Goal: Check status

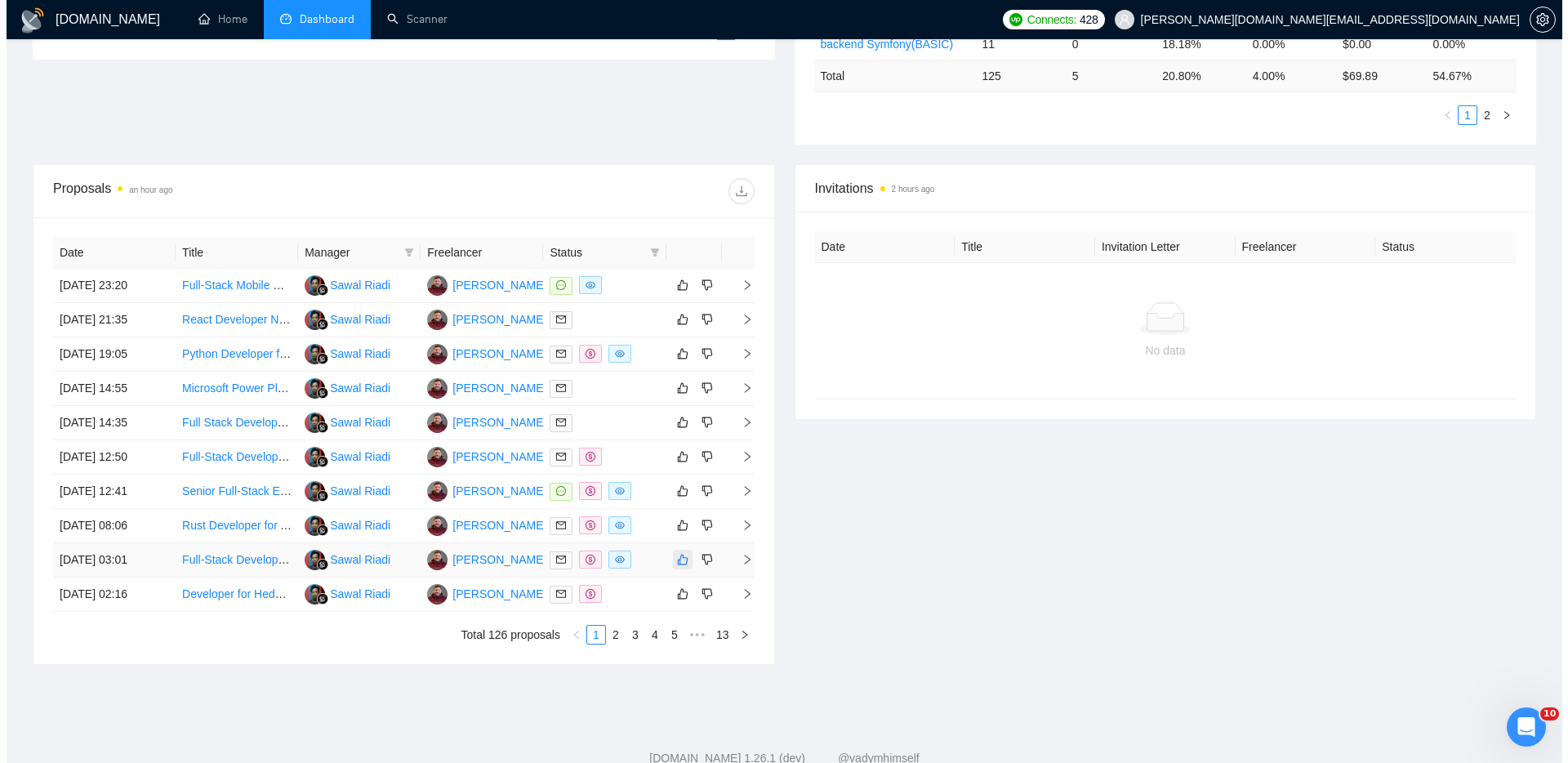
scroll to position [527, 0]
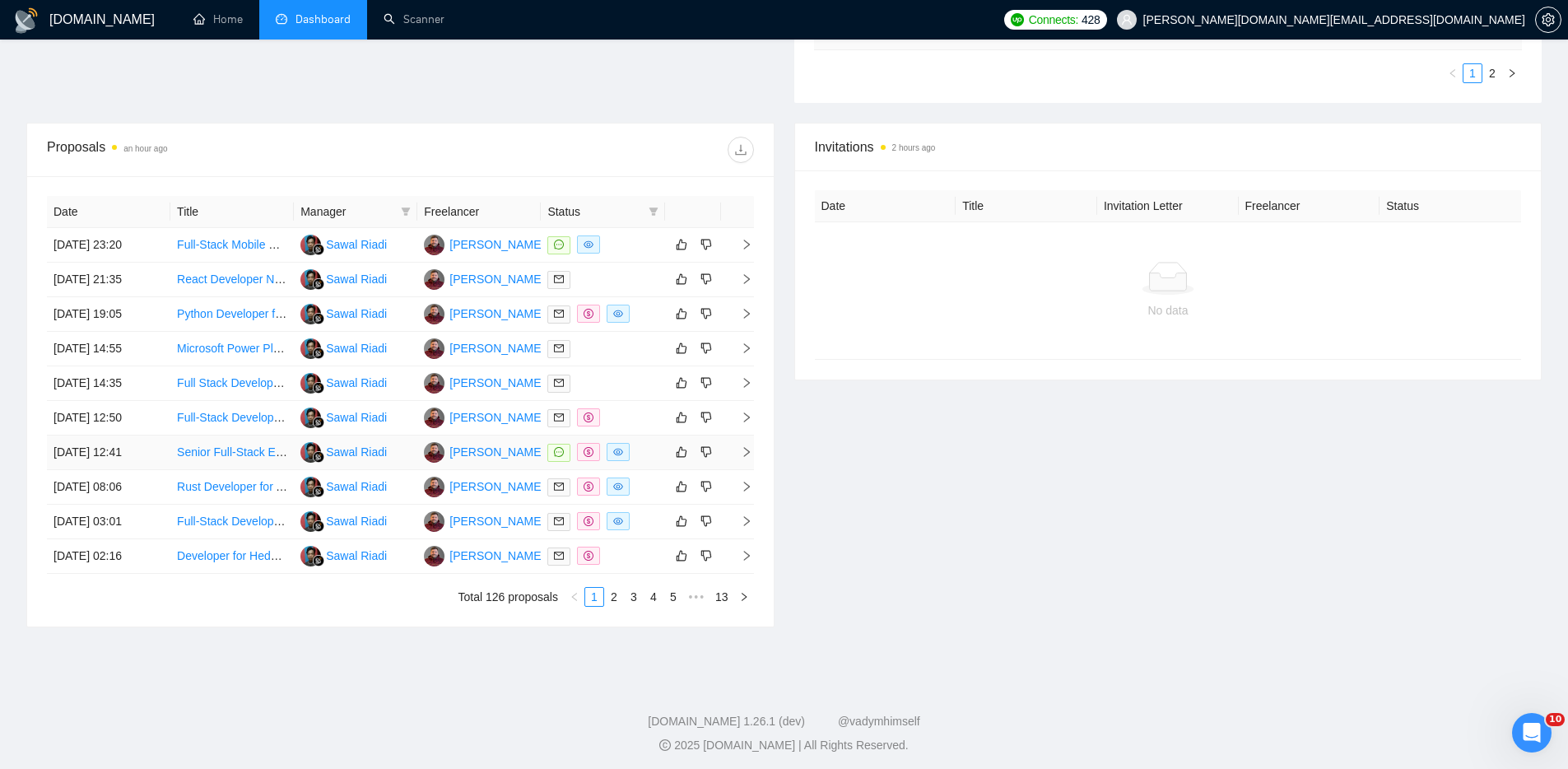
click at [656, 451] on div at bounding box center [603, 452] width 111 height 19
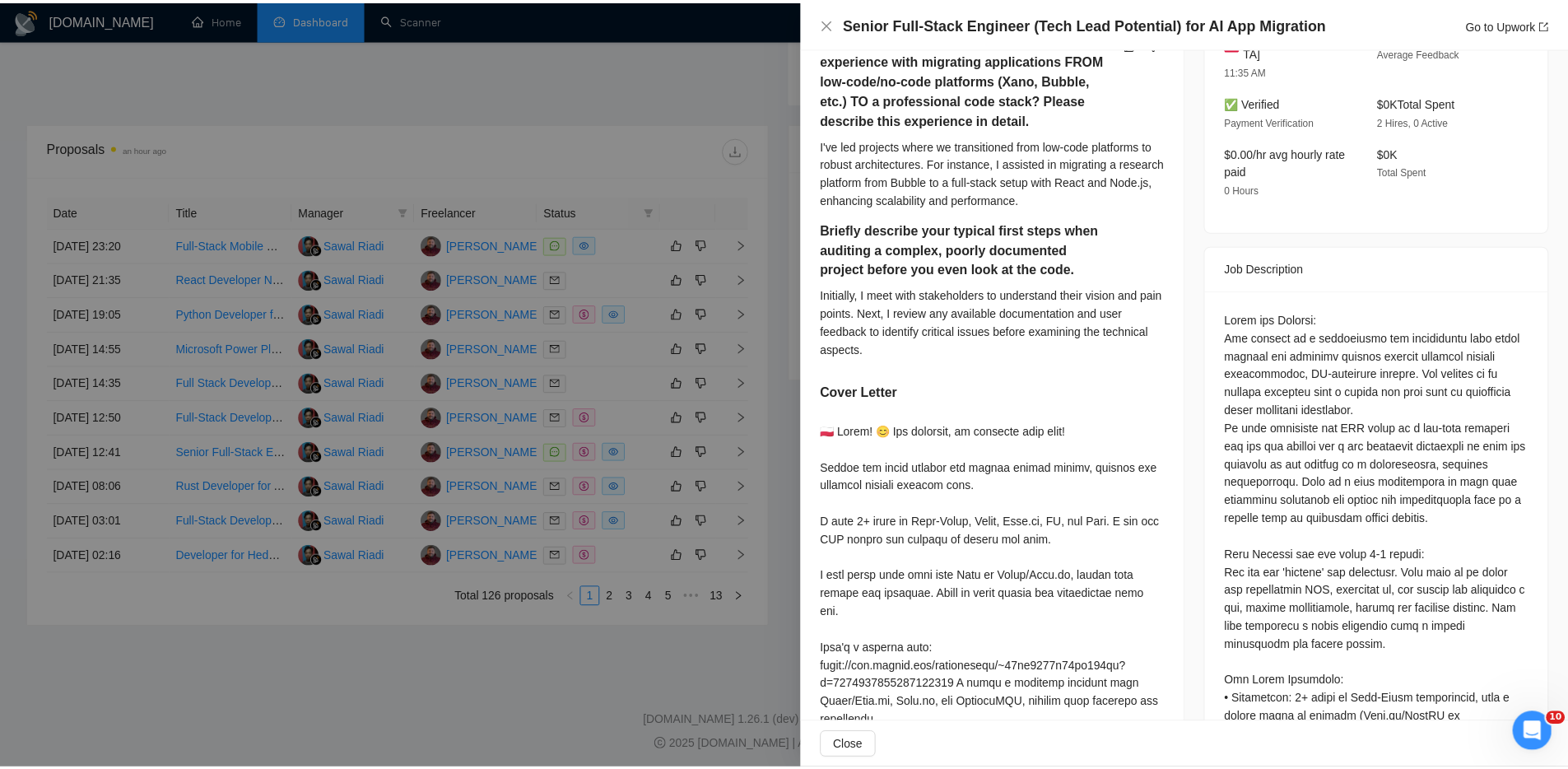
scroll to position [498, 0]
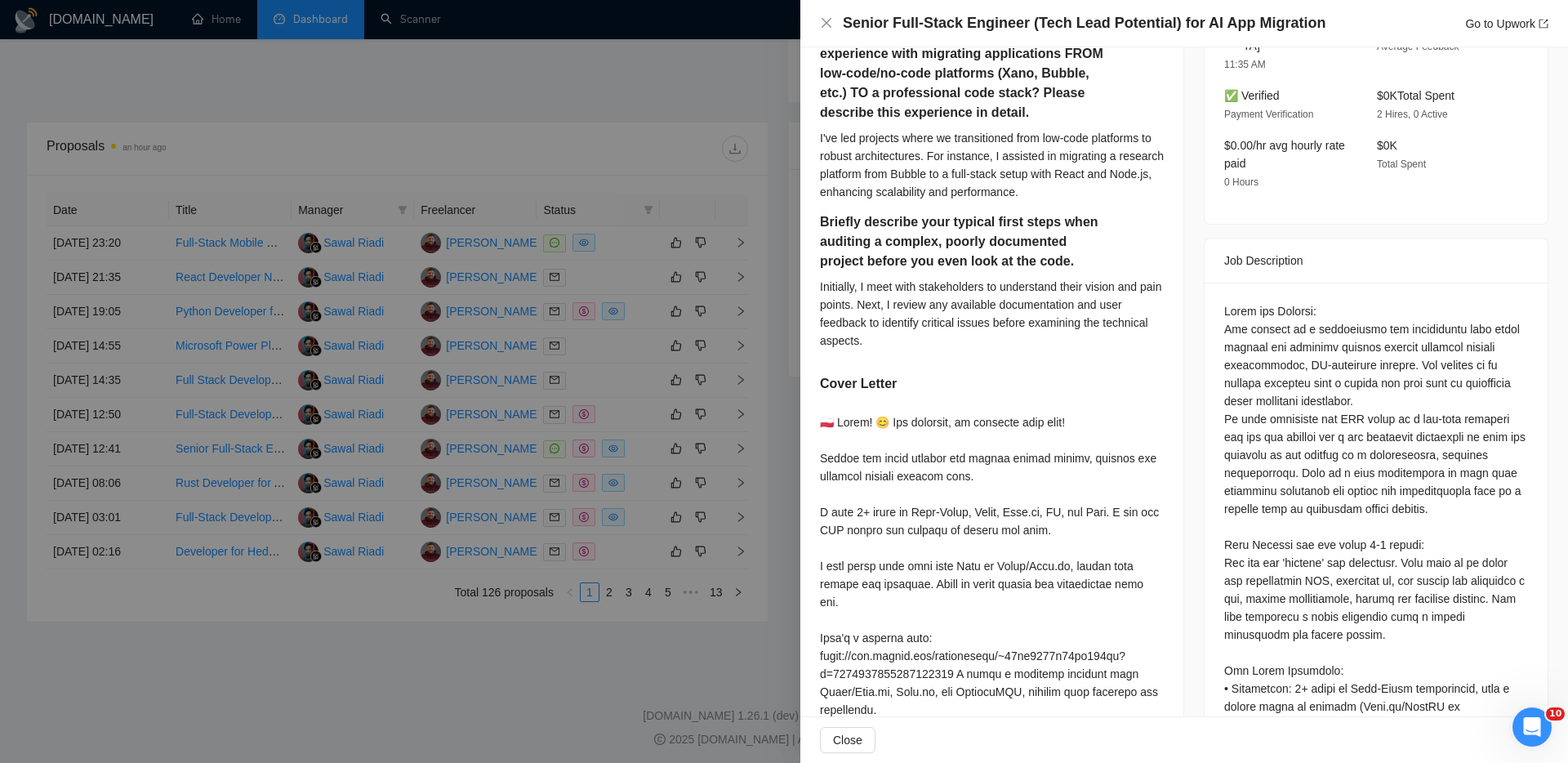
click at [620, 243] on div at bounding box center [784, 381] width 1568 height 763
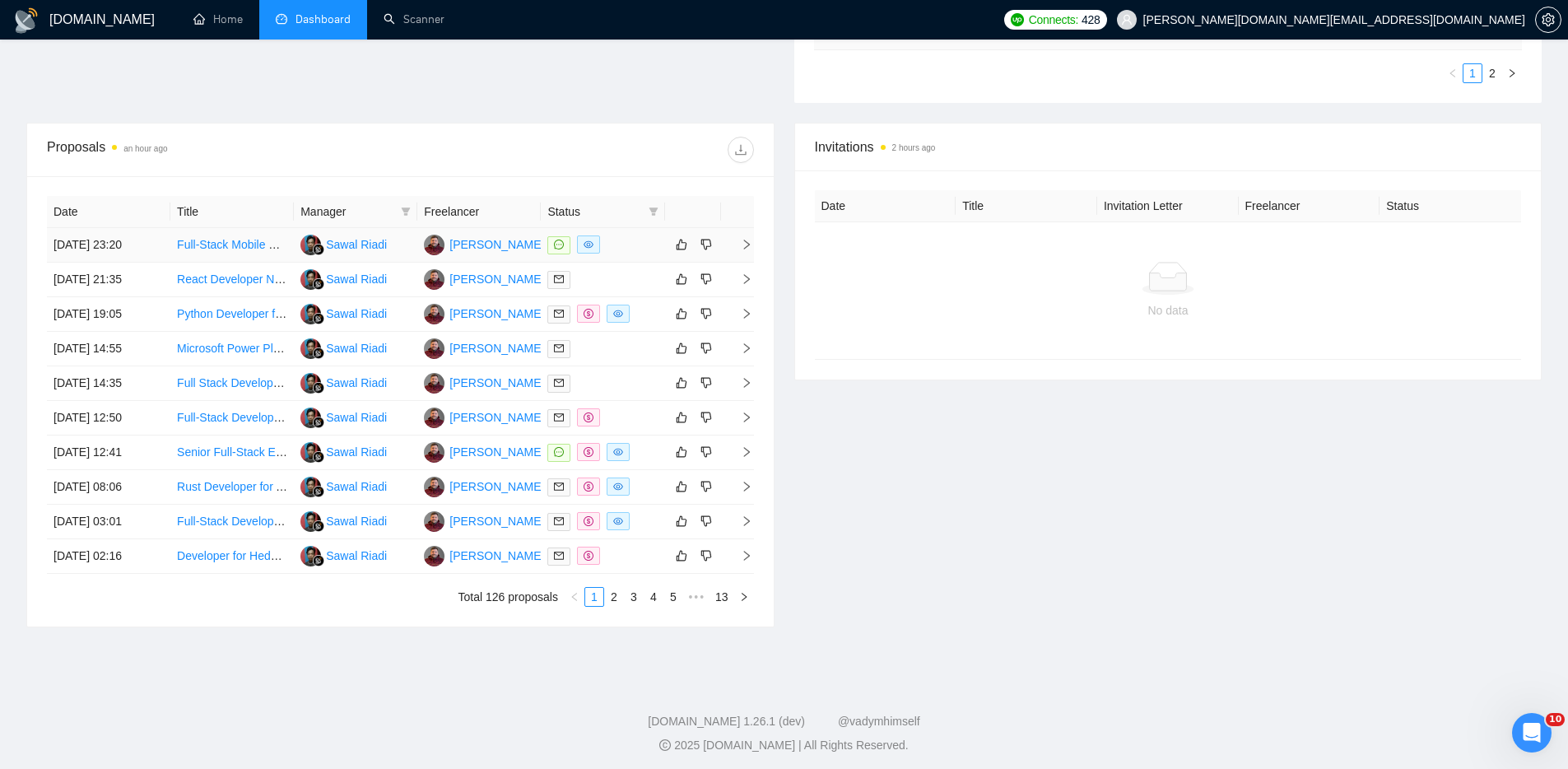
click at [624, 245] on div at bounding box center [603, 245] width 111 height 19
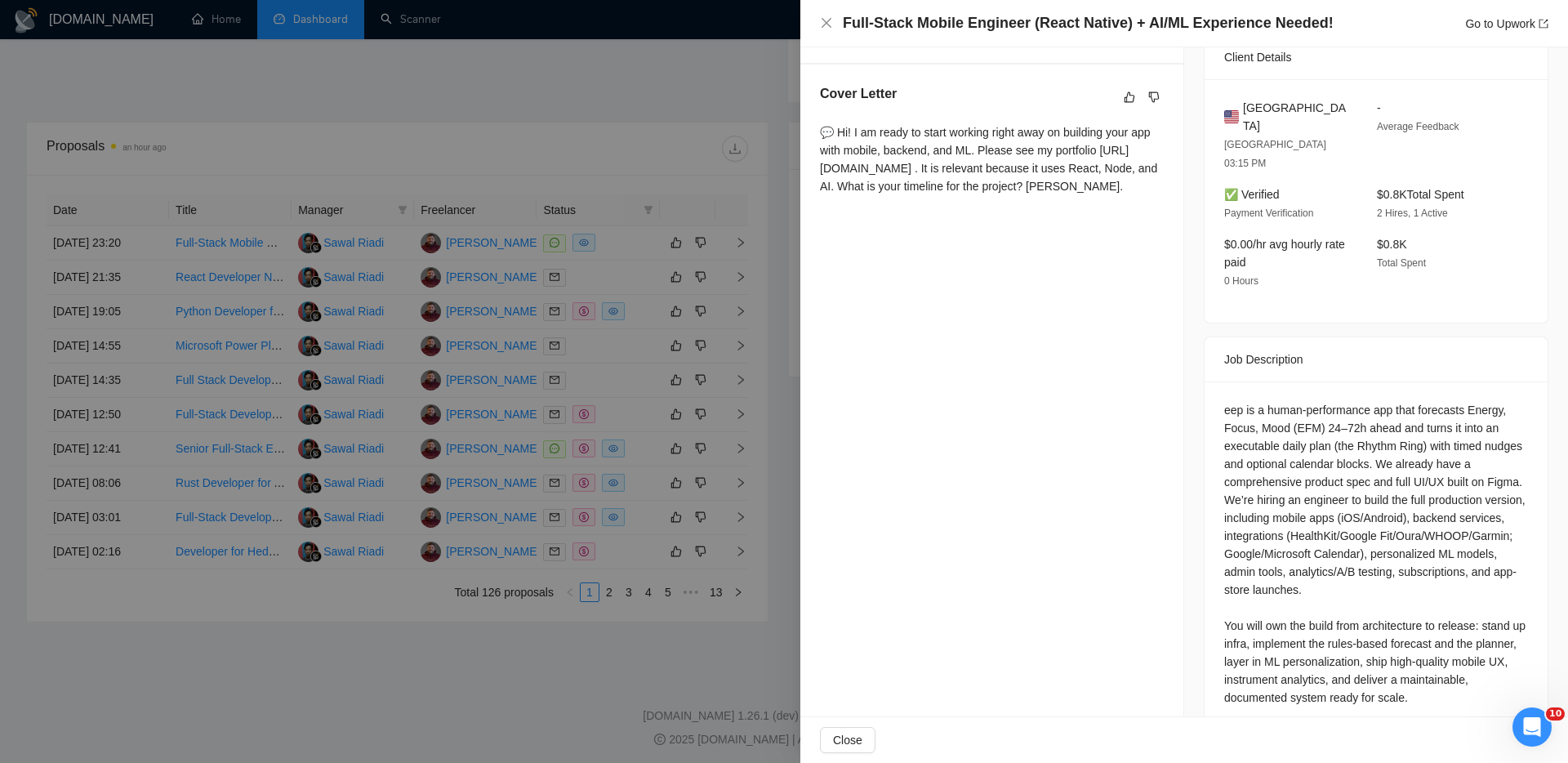
click at [660, 60] on div at bounding box center [784, 381] width 1568 height 763
